Goal: Task Accomplishment & Management: Use online tool/utility

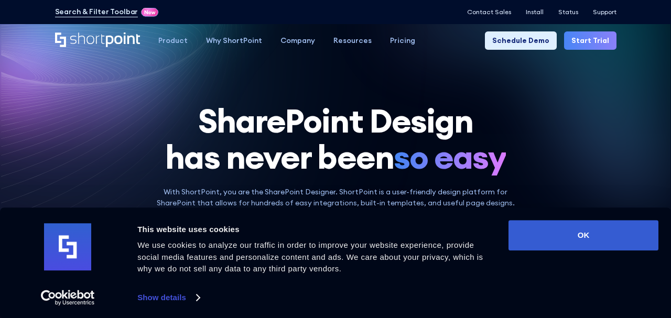
click at [601, 35] on link "Start Trial" at bounding box center [590, 40] width 52 height 18
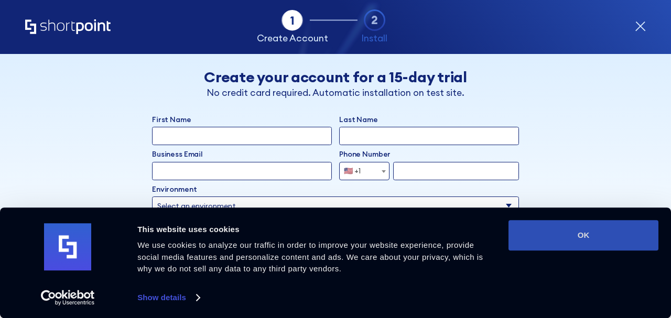
click at [583, 240] on button "OK" at bounding box center [584, 235] width 150 height 30
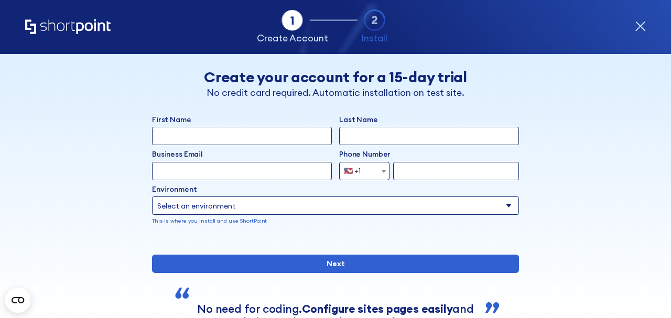
click at [301, 133] on input "First Name" at bounding box center [242, 136] width 180 height 18
type input "Nataliia"
type input "Kovalisko"
click at [240, 167] on input "Business Email" at bounding box center [242, 171] width 180 height 18
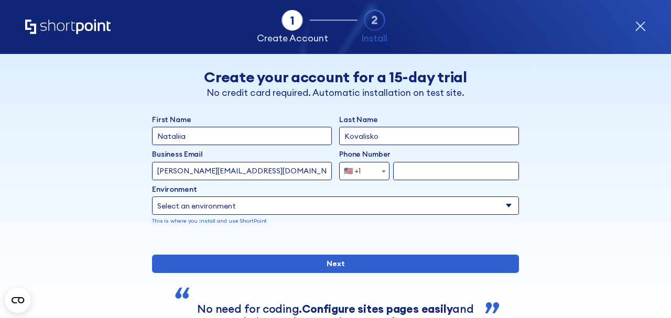
click at [182, 171] on input "[PERSON_NAME][EMAIL_ADDRESS][DOMAIN_NAME]" at bounding box center [242, 171] width 180 height 18
type input "[EMAIL_ADDRESS][DOMAIN_NAME]"
click at [362, 168] on span "🇺🇸 +1" at bounding box center [355, 171] width 31 height 18
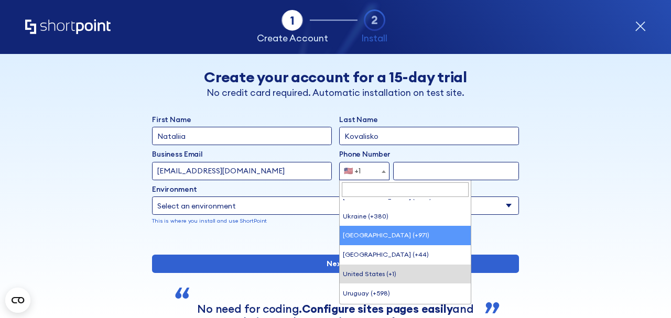
scroll to position [4242, 0]
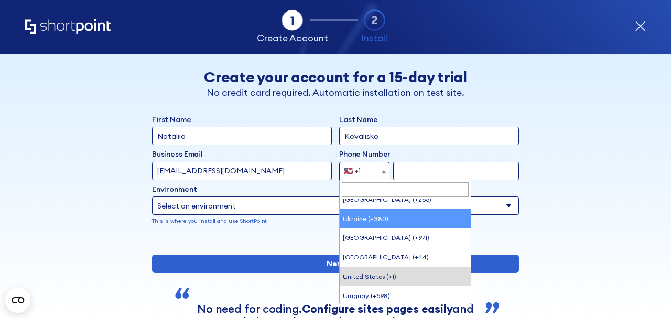
select select "+380"
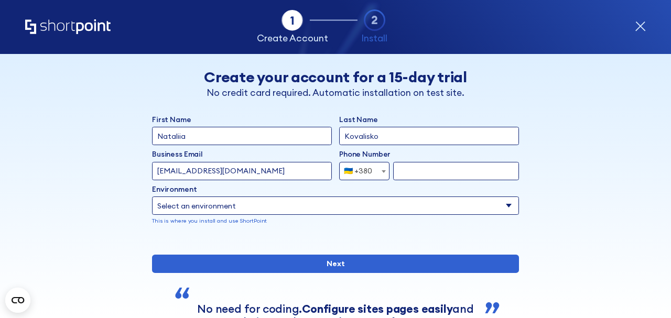
click at [426, 173] on input "form" at bounding box center [456, 171] width 126 height 18
type input "968424540"
click at [379, 217] on p "This is where you install and use ShortPoint" at bounding box center [335, 221] width 367 height 8
click at [376, 209] on select "Select an environment Microsoft 365 SharePoint Online SharePoint Subscription E…" at bounding box center [335, 206] width 367 height 18
select select "Microsoft 365"
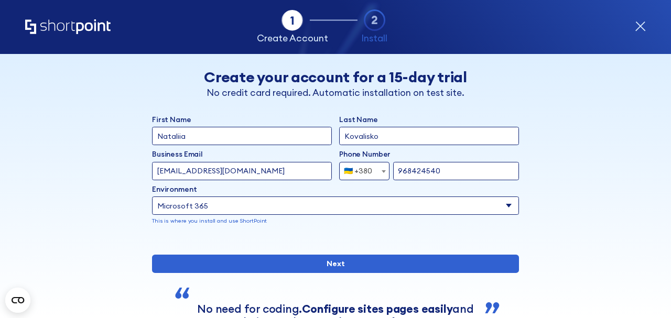
click at [152, 197] on select "Select an environment Microsoft 365 SharePoint Online SharePoint Subscription E…" at bounding box center [335, 206] width 367 height 18
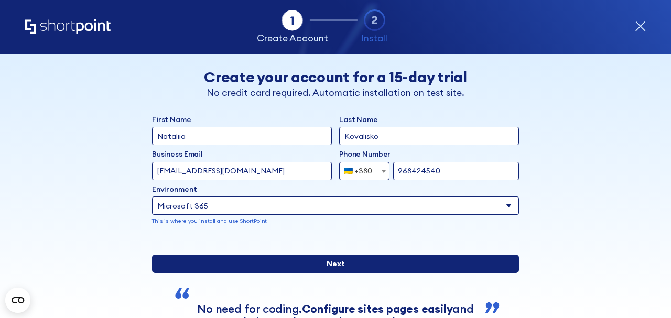
click at [313, 273] on input "Next" at bounding box center [335, 264] width 367 height 18
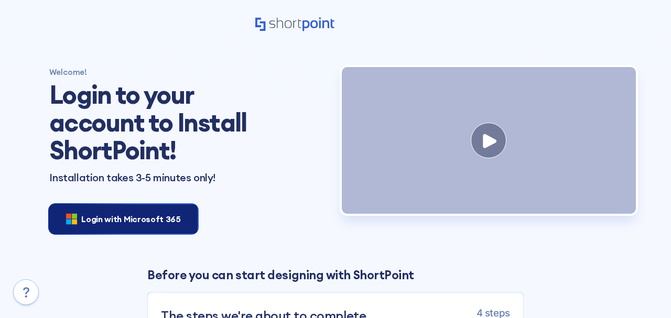
click at [147, 220] on span "Login with Microsoft 365" at bounding box center [130, 219] width 99 height 13
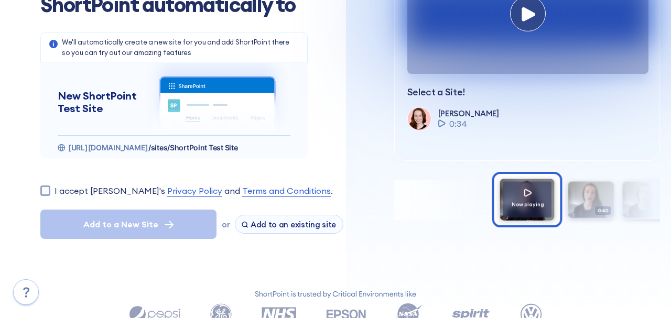
scroll to position [134, 0]
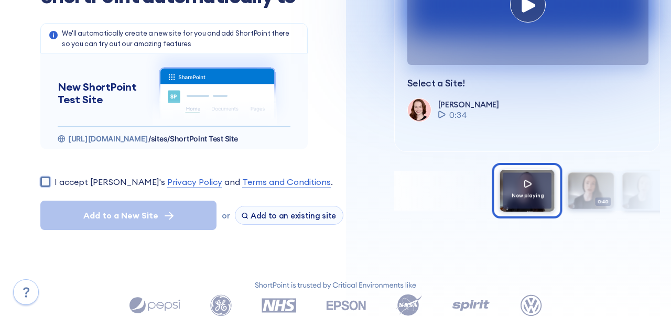
click at [43, 178] on input "I accept ShortPoint's Privacy Policy and Terms and Conditions ." at bounding box center [45, 182] width 10 height 10
checkbox input "true"
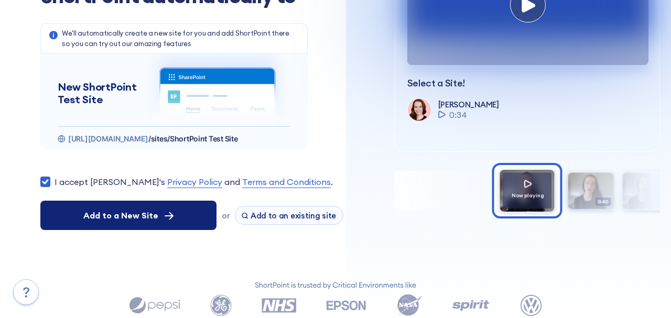
click at [76, 214] on button "Add to a New Site" at bounding box center [128, 215] width 176 height 29
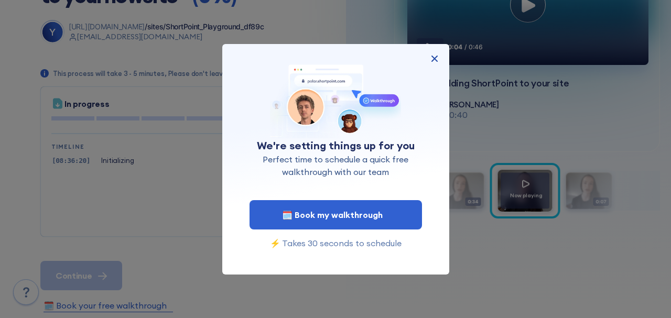
click at [436, 57] on img at bounding box center [434, 58] width 13 height 13
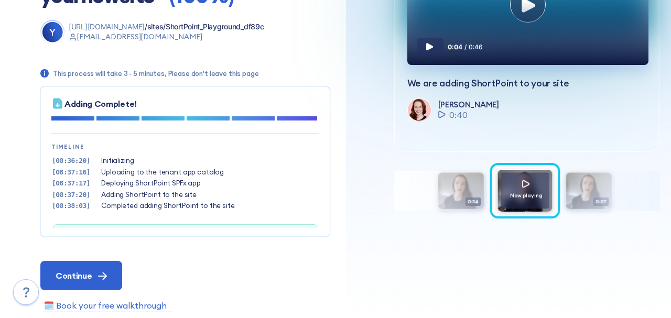
scroll to position [31, 0]
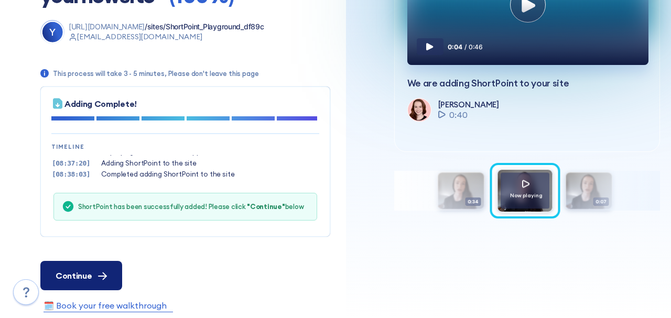
click at [95, 281] on div "Continue" at bounding box center [81, 276] width 51 height 13
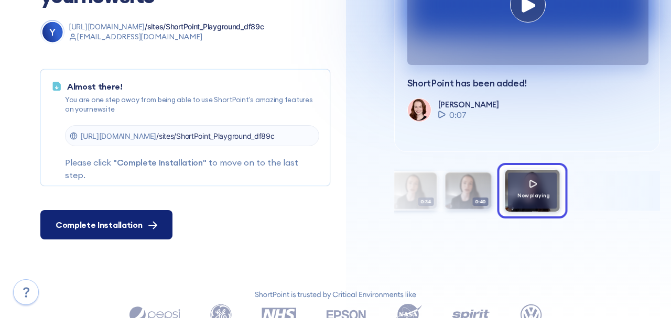
click at [101, 224] on span "Complete Installation" at bounding box center [99, 225] width 87 height 13
